Goal: Transaction & Acquisition: Download file/media

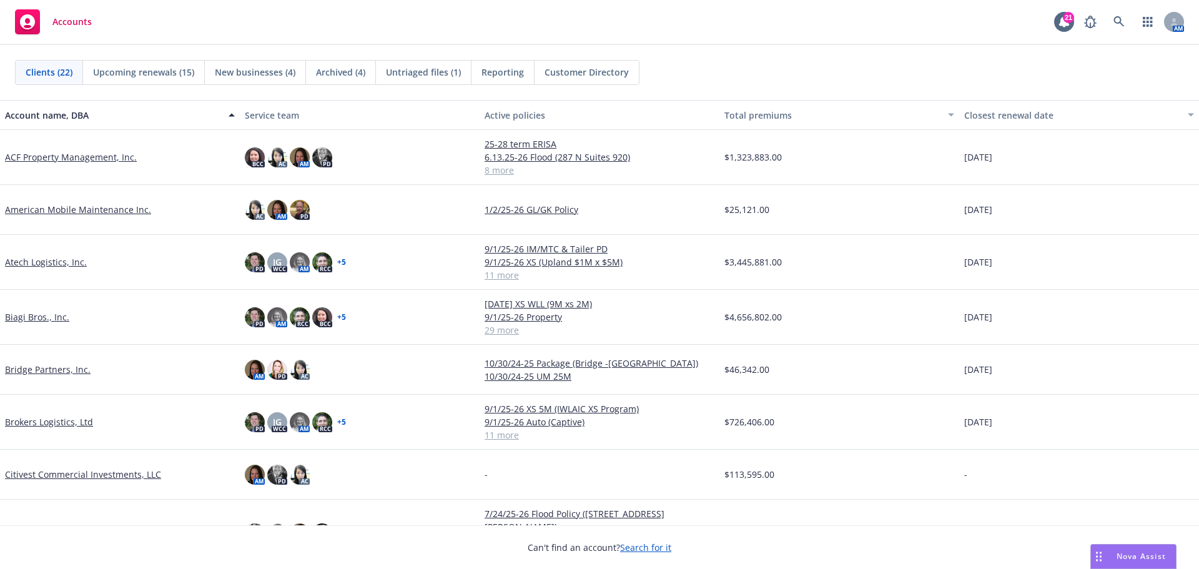
click at [1126, 548] on div "Nova Assist" at bounding box center [1133, 556] width 85 height 24
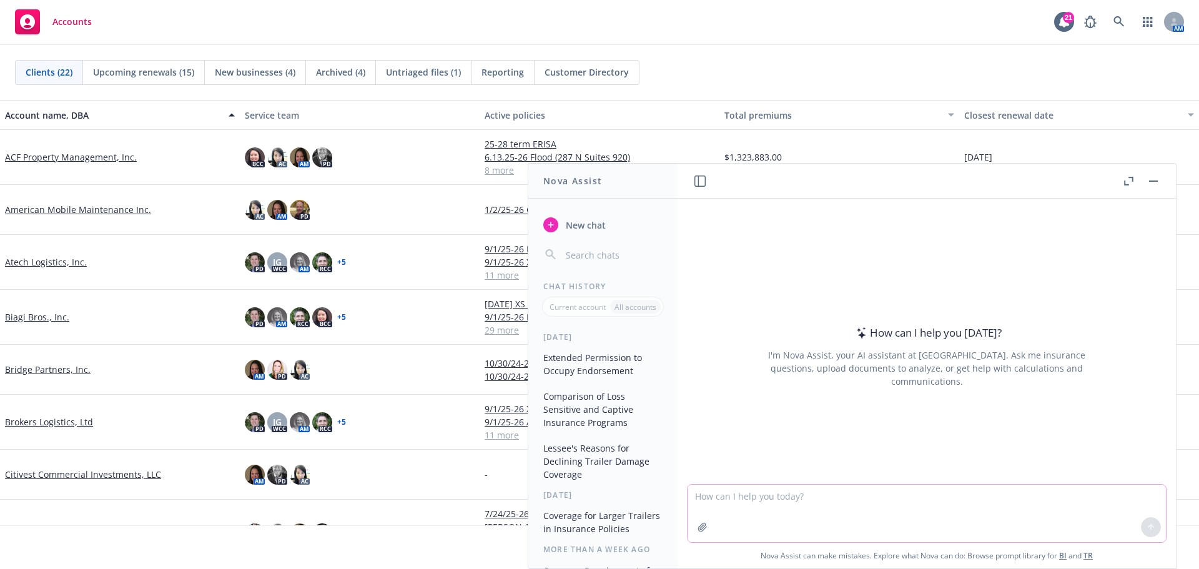
click at [882, 494] on textarea at bounding box center [926, 512] width 478 height 57
type textarea "fac reinsurance"
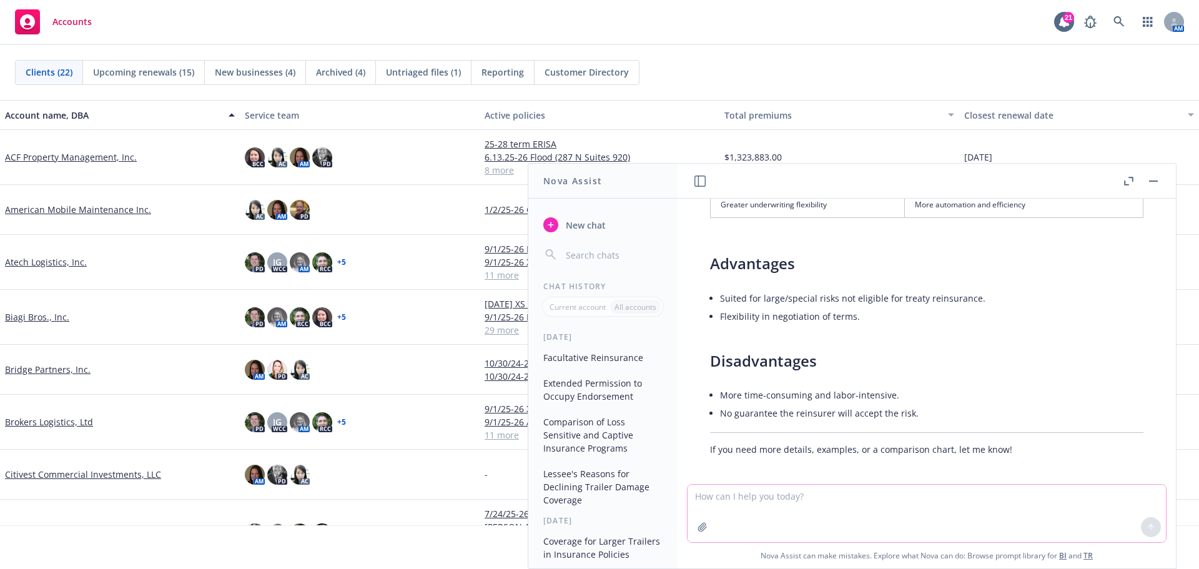
scroll to position [432, 0]
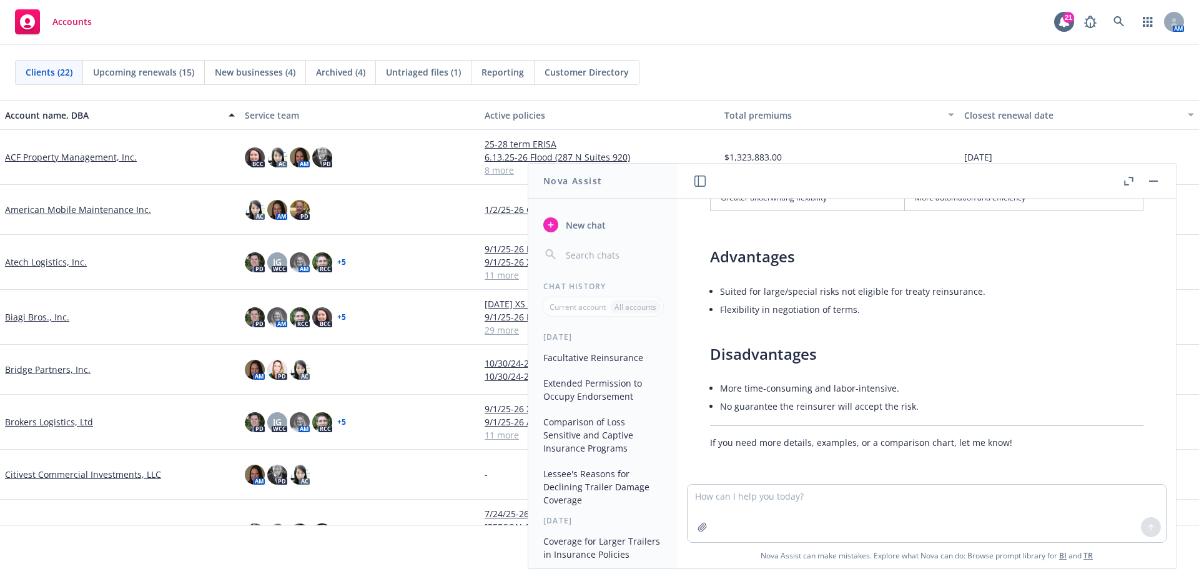
click at [1157, 171] on header at bounding box center [926, 181] width 498 height 35
click at [1158, 179] on button "button" at bounding box center [1153, 181] width 15 height 15
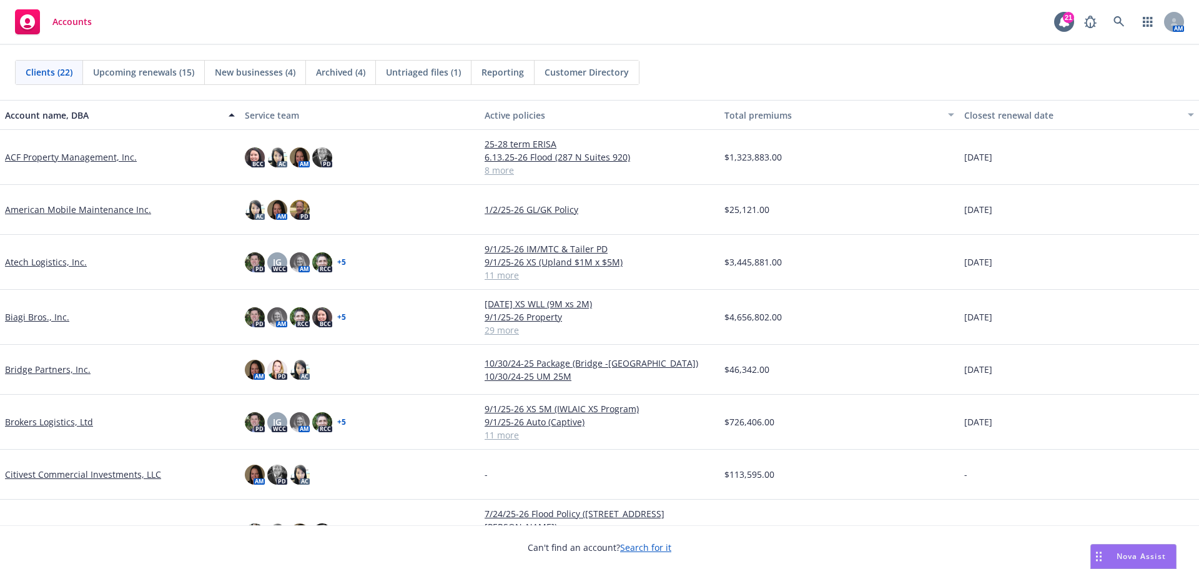
click at [61, 155] on link "ACF Property Management, Inc." at bounding box center [71, 156] width 132 height 13
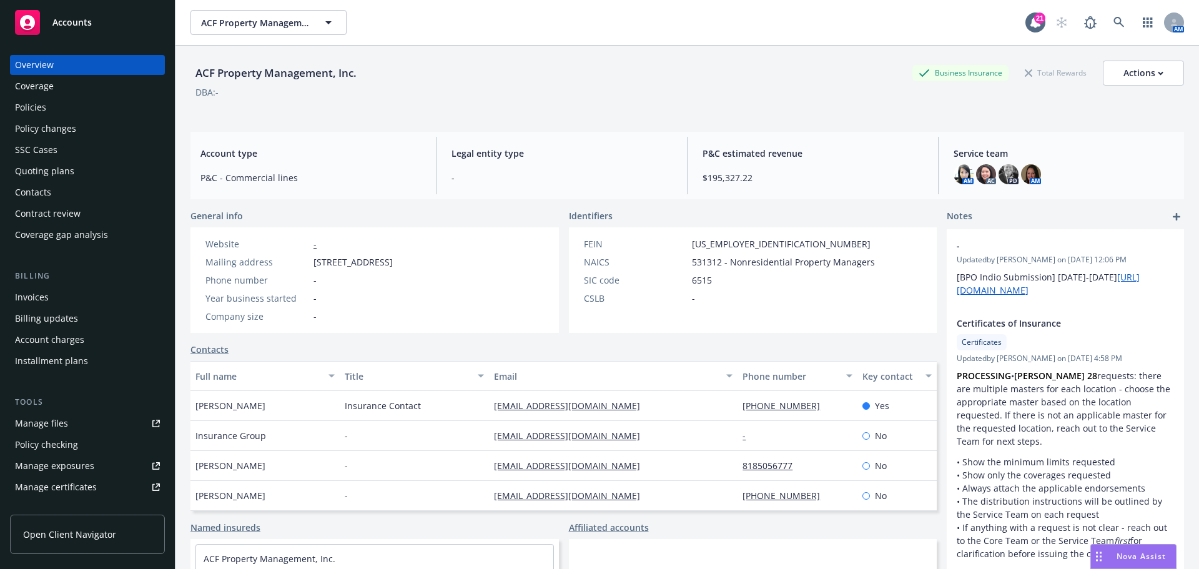
click at [71, 108] on div "Policies" at bounding box center [87, 107] width 145 height 20
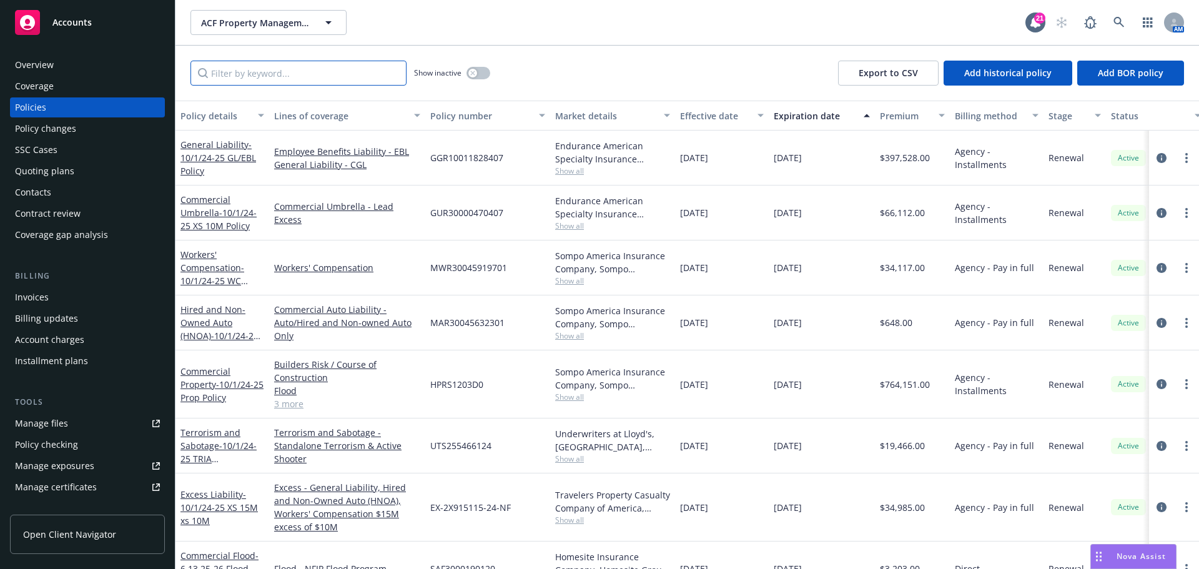
click at [270, 66] on input "Filter by keyword..." at bounding box center [298, 73] width 216 height 25
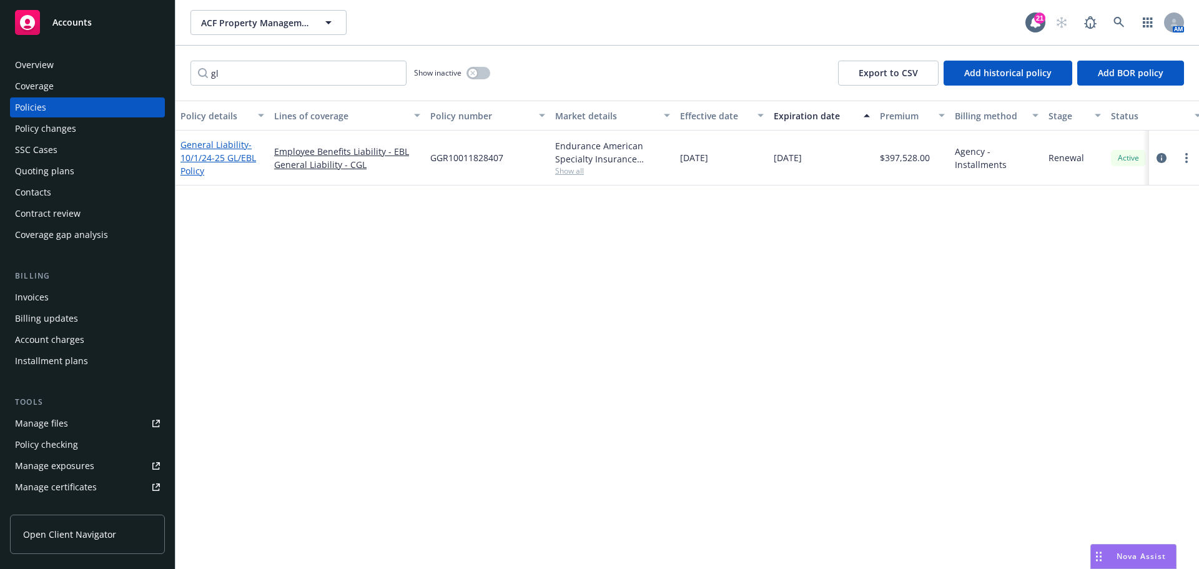
click at [217, 149] on link "General Liability - 10/1/24-25 GL/EBL Policy" at bounding box center [218, 158] width 76 height 38
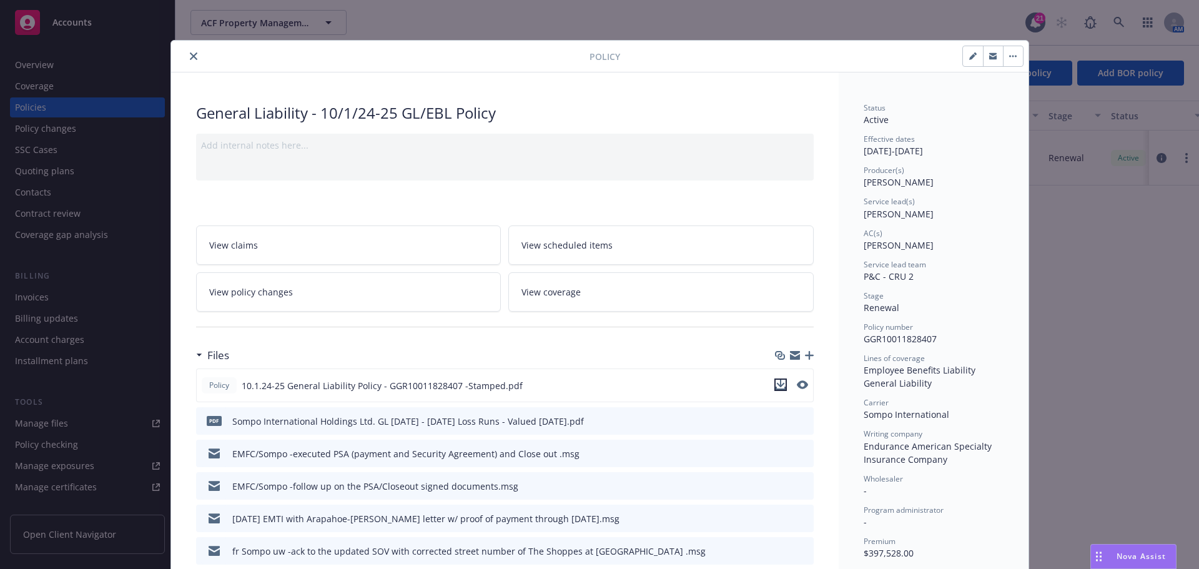
click at [775, 388] on icon "download file" at bounding box center [780, 385] width 10 height 10
click at [192, 62] on button "close" at bounding box center [193, 56] width 15 height 15
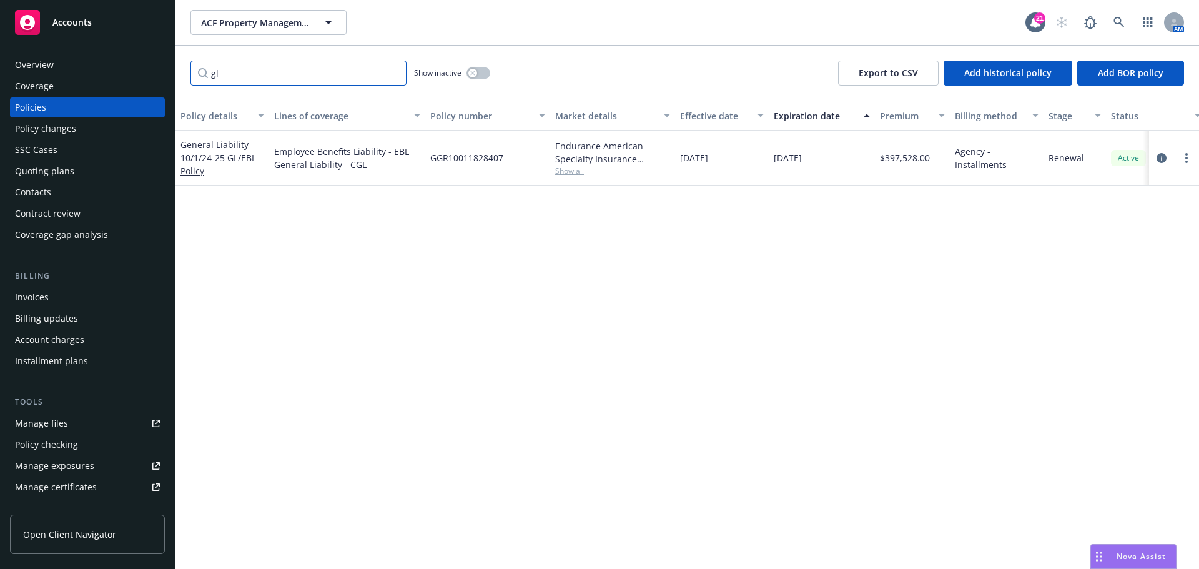
drag, startPoint x: 252, startPoint y: 82, endPoint x: 192, endPoint y: 76, distance: 60.3
click at [192, 76] on input "gl" at bounding box center [298, 73] width 216 height 25
click at [237, 158] on span "- 10/1/24-25 XS 10M Policy" at bounding box center [218, 164] width 76 height 25
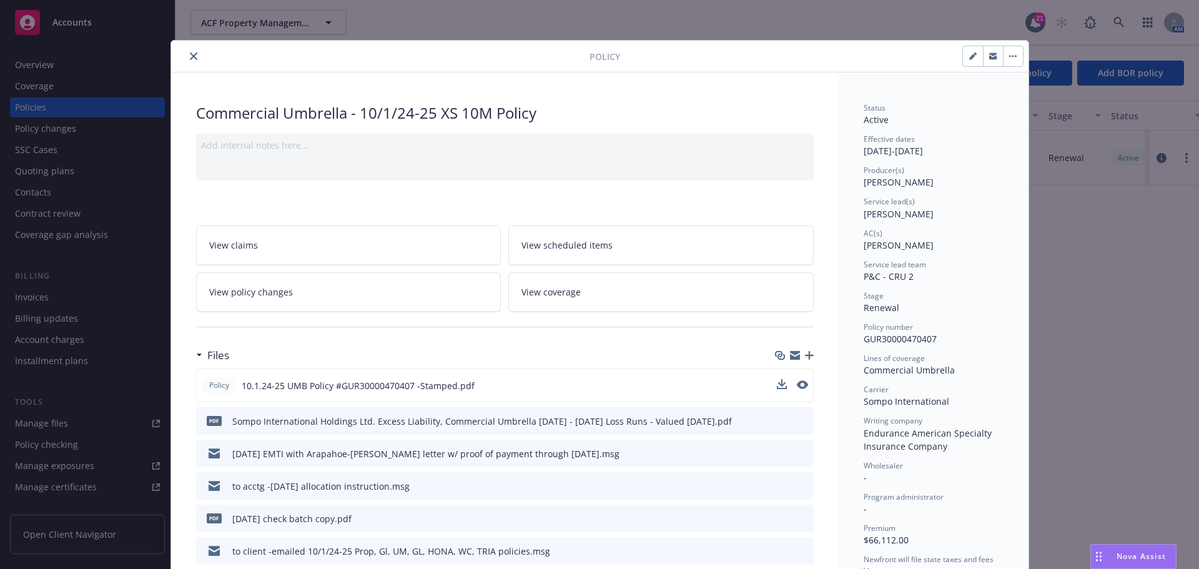
click at [771, 380] on div "Policy 10.1.24-25 UMB Policy #GUR30000470407 -Stamped.pdf" at bounding box center [504, 385] width 617 height 34
click at [775, 381] on icon "download file" at bounding box center [780, 385] width 10 height 10
click at [190, 52] on icon "close" at bounding box center [193, 55] width 7 height 7
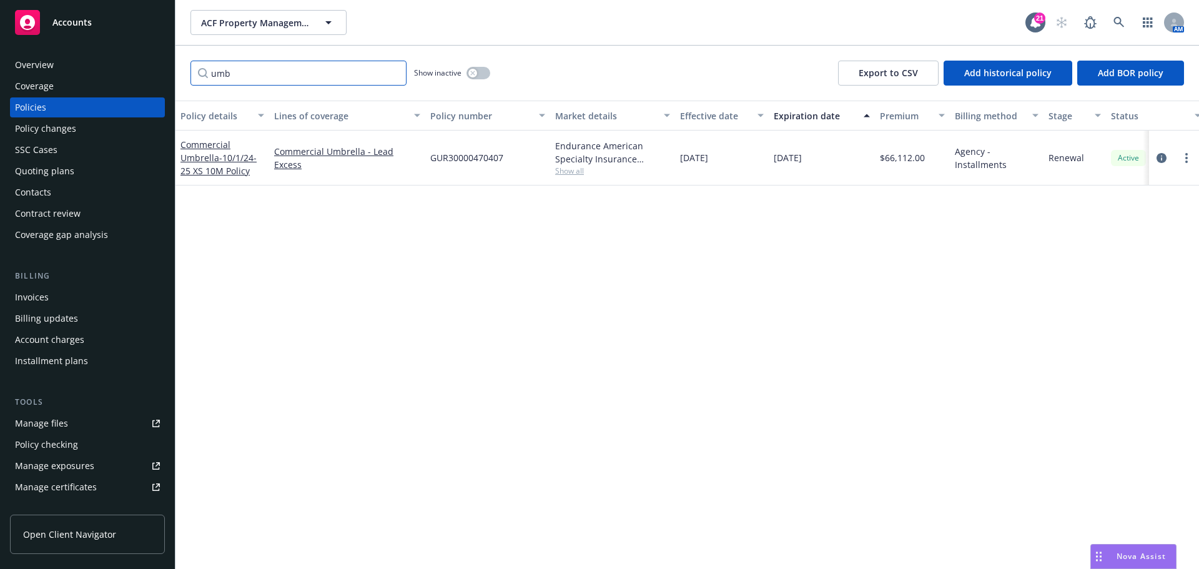
drag, startPoint x: 172, startPoint y: 77, endPoint x: 141, endPoint y: 73, distance: 30.8
click at [142, 74] on div "Accounts Overview Coverage Policies Policy changes SSC Cases Quoting plans Cont…" at bounding box center [599, 284] width 1199 height 569
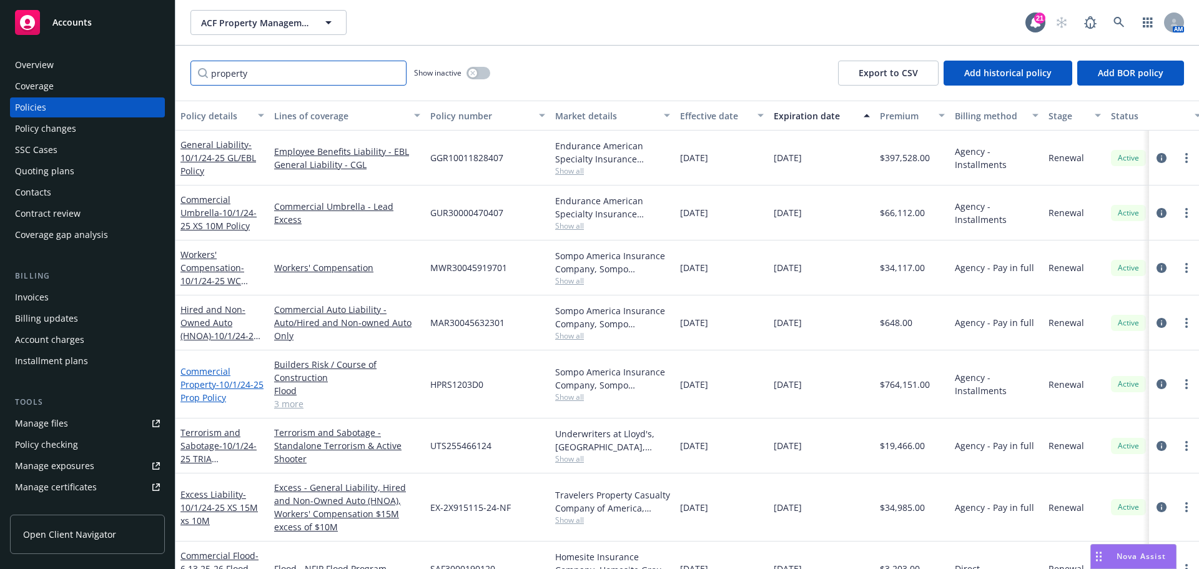
type input "property"
click at [217, 388] on span "- 10/1/24-25 Prop Policy" at bounding box center [221, 390] width 83 height 25
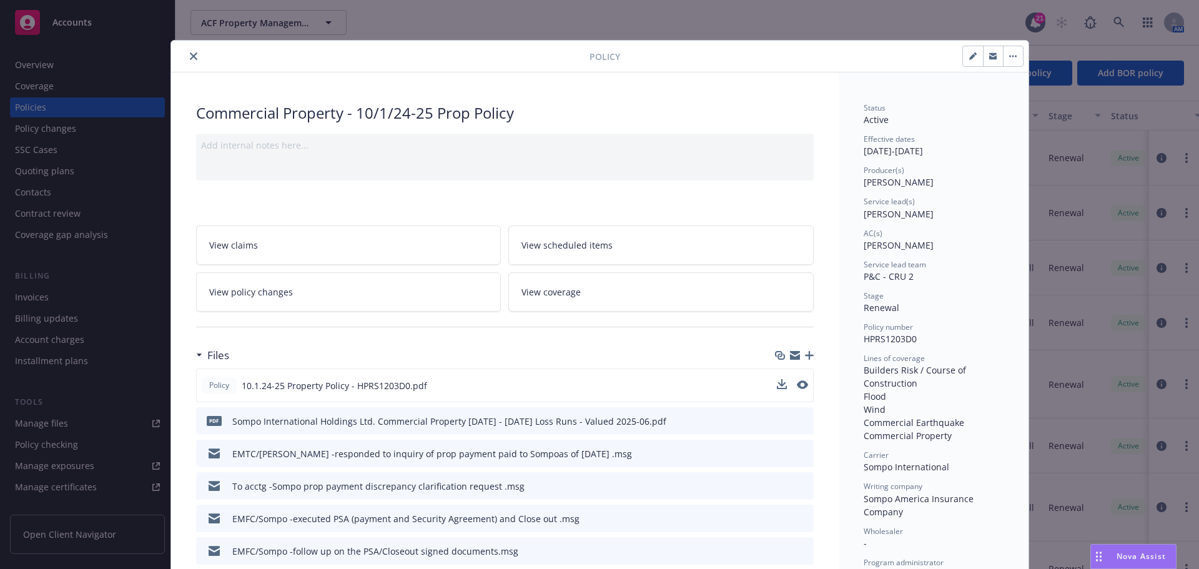
click at [782, 386] on div at bounding box center [792, 385] width 31 height 13
click at [777, 385] on icon "download file" at bounding box center [780, 383] width 8 height 7
click at [186, 60] on button "close" at bounding box center [193, 56] width 15 height 15
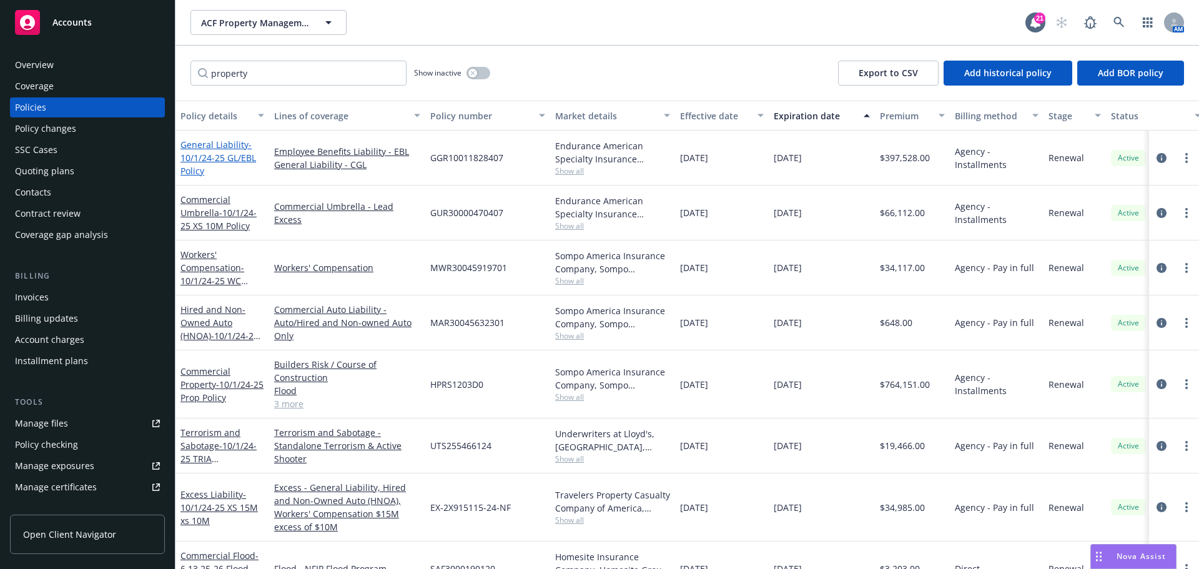
click at [226, 147] on link "General Liability - 10/1/24-25 GL/EBL Policy" at bounding box center [218, 158] width 76 height 38
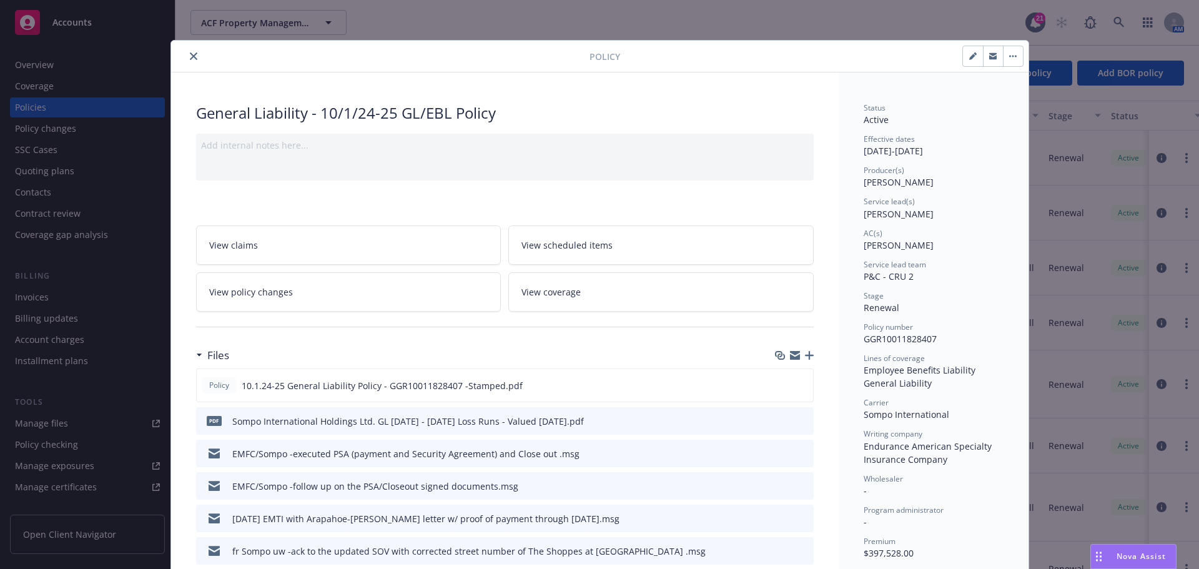
scroll to position [37, 0]
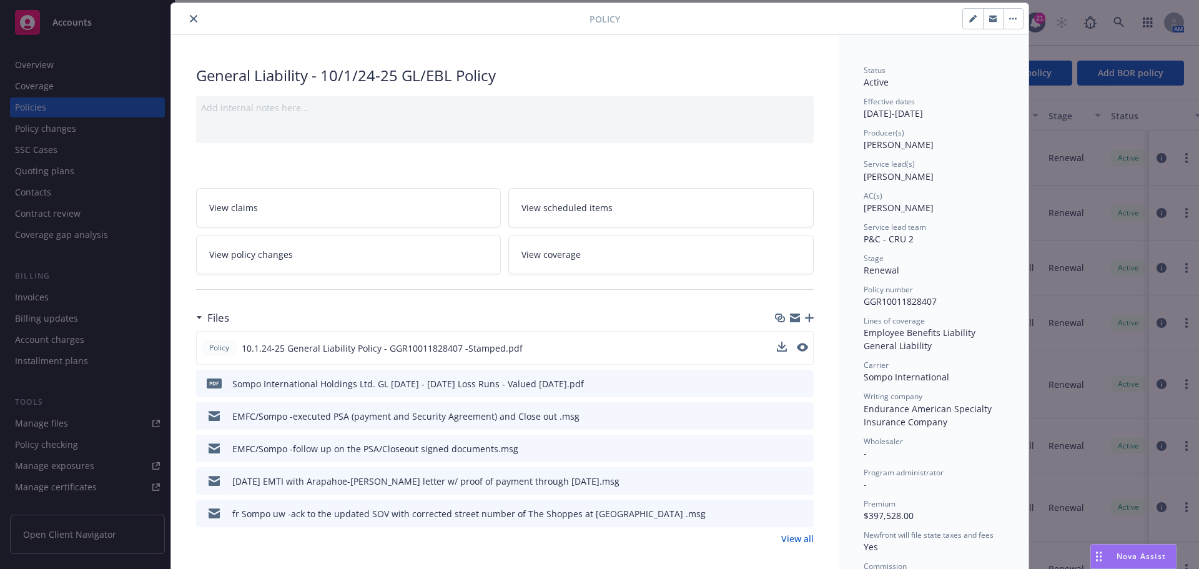
click at [771, 346] on div "Policy 10.1.24-25 General Liability Policy - GGR10011828407 -Stamped.pdf" at bounding box center [504, 348] width 617 height 34
click at [775, 343] on icon "download file" at bounding box center [780, 347] width 10 height 10
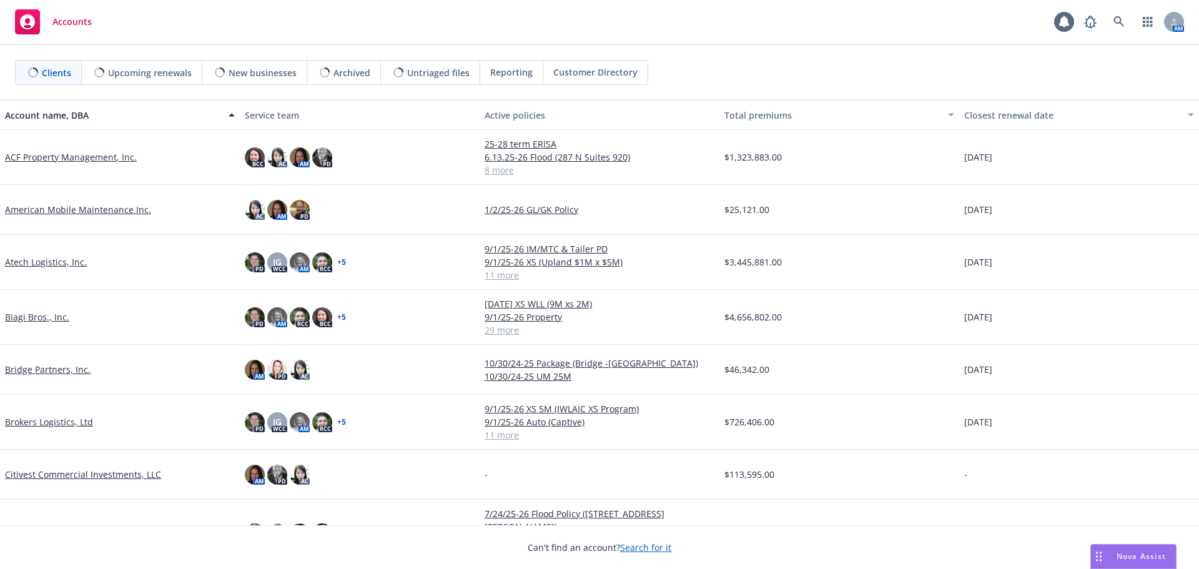
click at [1116, 539] on div "Can't find an account? Search for it" at bounding box center [599, 539] width 1199 height 29
click at [1117, 548] on div "Nova Assist" at bounding box center [1133, 556] width 85 height 24
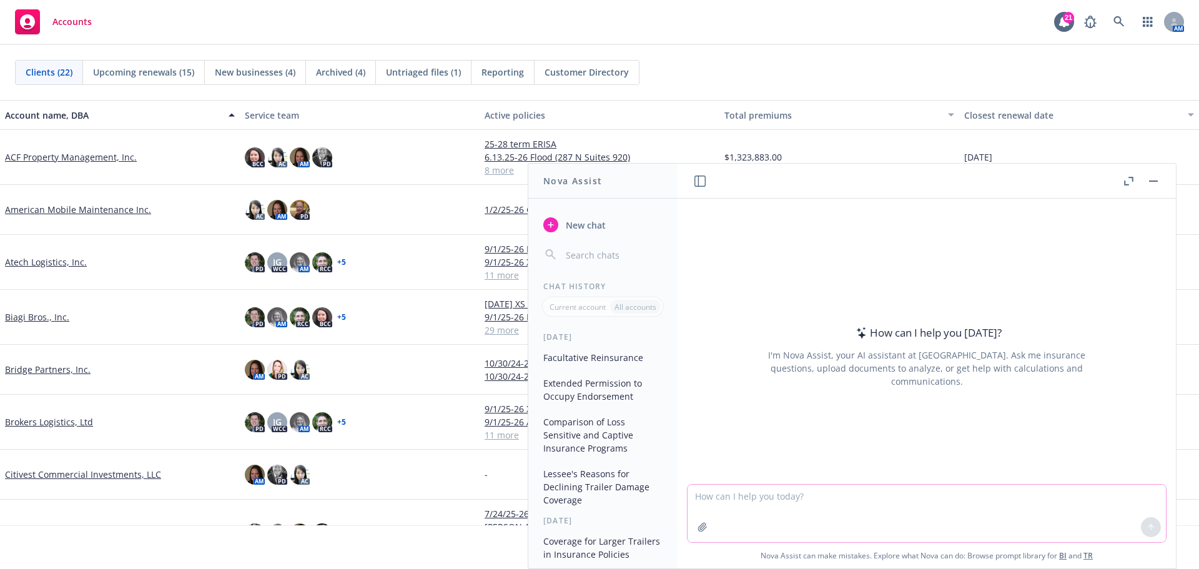
click at [790, 491] on textarea at bounding box center [926, 512] width 478 height 57
type textarea "this will affect or this will effect?"
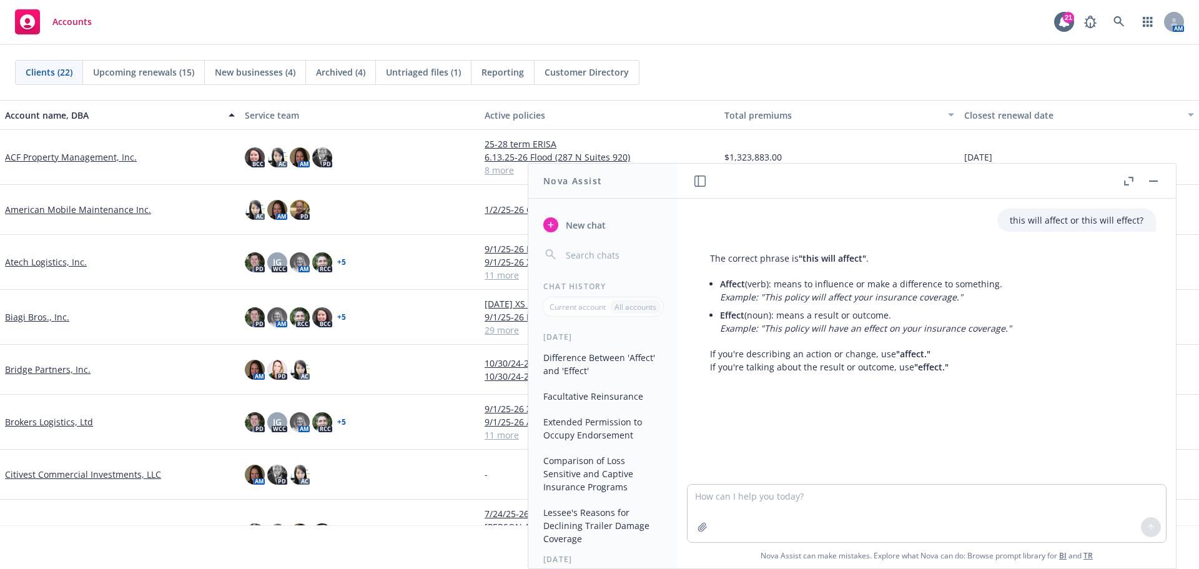
click at [1152, 174] on button "button" at bounding box center [1153, 181] width 15 height 15
